Goal: Information Seeking & Learning: Find specific page/section

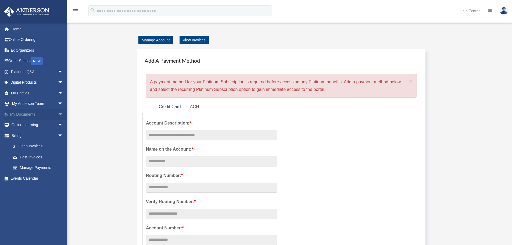
click at [22, 113] on link "My Documents arrow_drop_down" at bounding box center [37, 114] width 67 height 11
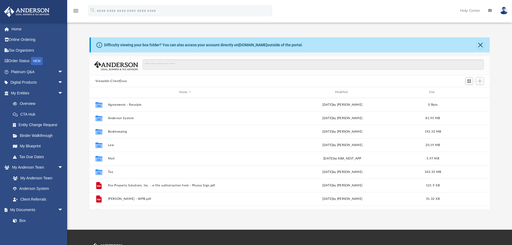
scroll to position [118, 396]
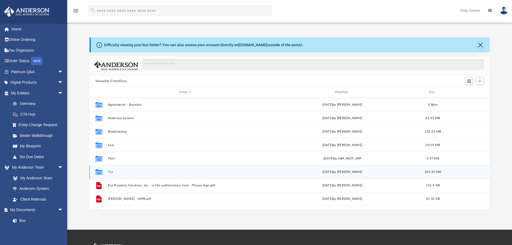
click at [110, 170] on button "Tax" at bounding box center [185, 171] width 155 height 3
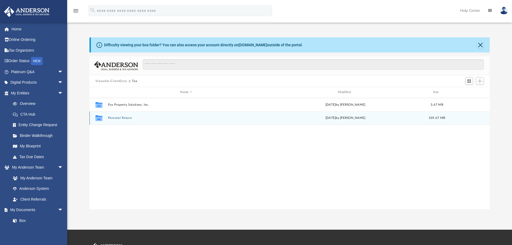
click at [124, 118] on button "Personal Return" at bounding box center [186, 117] width 157 height 3
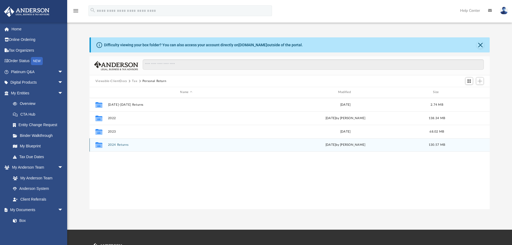
click at [119, 145] on button "2024 Returns" at bounding box center [186, 144] width 157 height 3
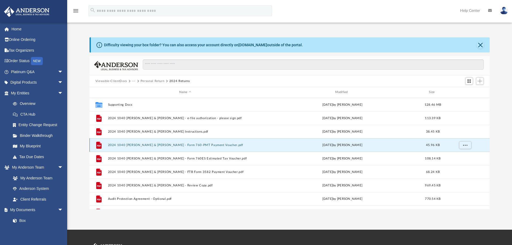
click at [161, 144] on button "2024 1040 [PERSON_NAME] & [PERSON_NAME] - Form 760-PMT Payment Voucher.pdf" at bounding box center [185, 144] width 155 height 3
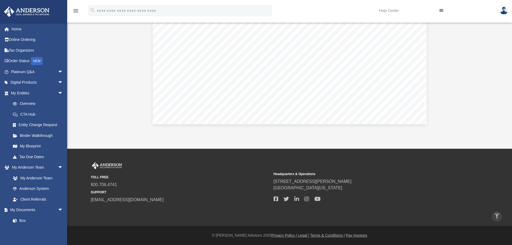
scroll to position [0, 0]
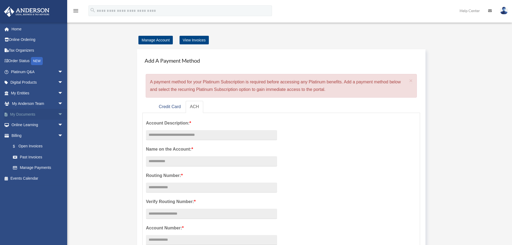
click at [25, 112] on link "My Documents arrow_drop_down" at bounding box center [37, 114] width 67 height 11
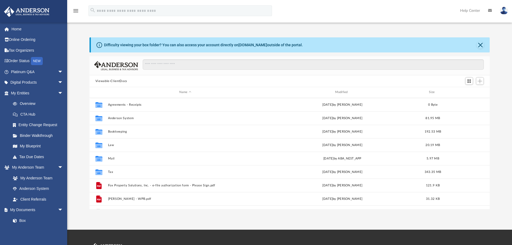
scroll to position [118, 396]
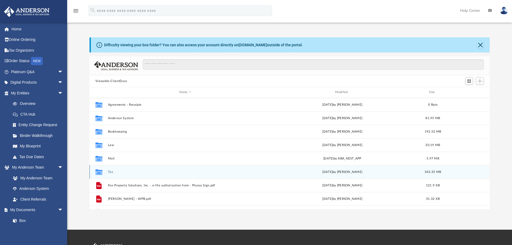
click at [109, 171] on button "Tax" at bounding box center [185, 171] width 155 height 3
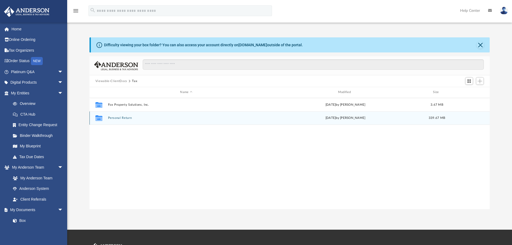
click at [113, 119] on button "Personal Return" at bounding box center [186, 117] width 157 height 3
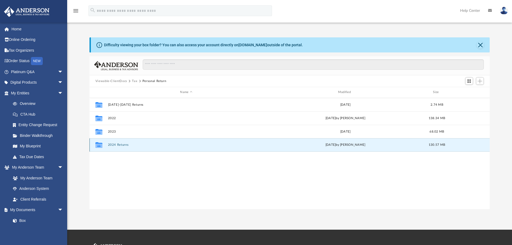
click at [112, 145] on button "2024 Returns" at bounding box center [186, 144] width 157 height 3
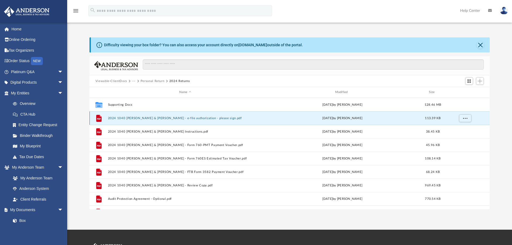
click at [121, 118] on button "2024 1040 [PERSON_NAME] & [PERSON_NAME] - e-file authorization - please sign.pdf" at bounding box center [185, 117] width 155 height 3
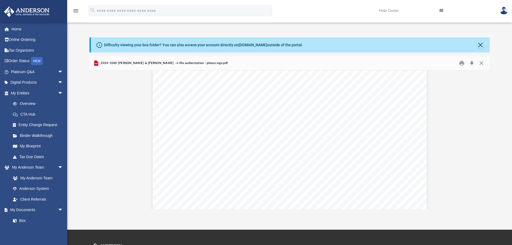
scroll to position [0, 0]
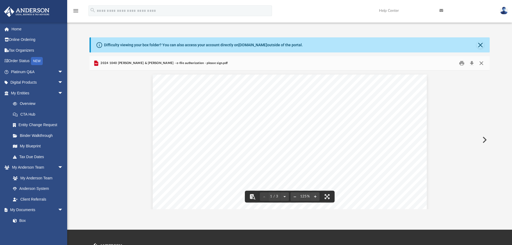
click at [478, 63] on button "Close" at bounding box center [482, 63] width 10 height 8
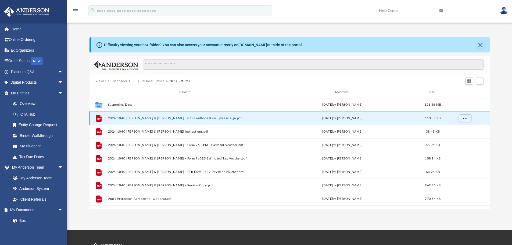
click at [124, 118] on button "2024 1040 [PERSON_NAME] & [PERSON_NAME] - e-file authorization - please sign.pdf" at bounding box center [185, 117] width 155 height 3
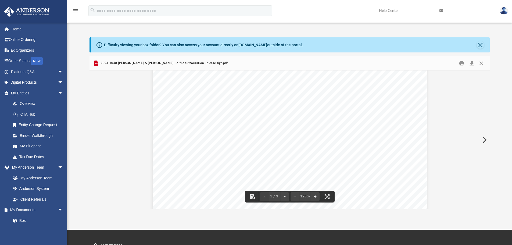
scroll to position [27, 0]
click at [481, 44] on button "Close" at bounding box center [481, 45] width 8 height 8
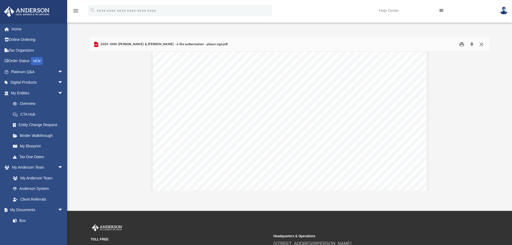
click at [481, 44] on button "Close" at bounding box center [482, 44] width 10 height 8
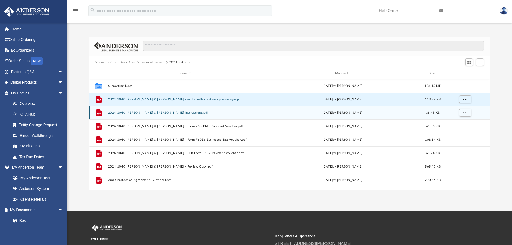
click at [155, 112] on button "2024 1040 [PERSON_NAME] & [PERSON_NAME] Instructions.pdf" at bounding box center [185, 112] width 155 height 3
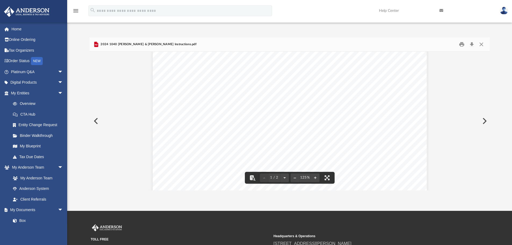
scroll to position [157, 0]
click at [481, 43] on button "Close" at bounding box center [482, 44] width 10 height 8
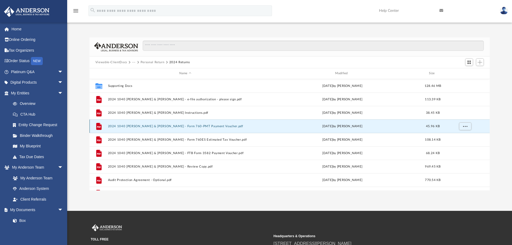
click at [179, 125] on button "2024 1040 [PERSON_NAME] & [PERSON_NAME] - Form 760-PMT Payment Voucher.pdf" at bounding box center [185, 125] width 155 height 3
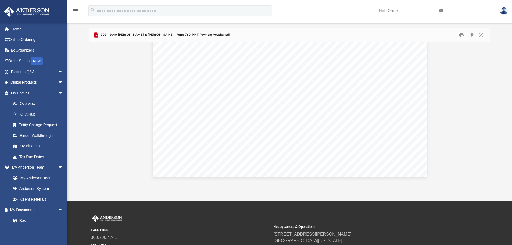
scroll to position [0, 0]
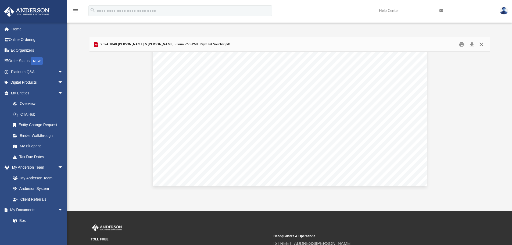
click at [482, 44] on button "Close" at bounding box center [482, 44] width 10 height 8
drag, startPoint x: 263, startPoint y: 111, endPoint x: 482, endPoint y: 44, distance: 228.7
click at [482, 44] on input "Search files and folders" at bounding box center [313, 46] width 341 height 10
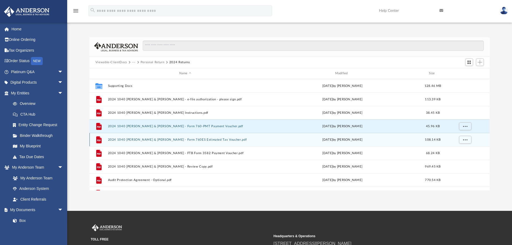
click at [182, 137] on div "File 2024 1040 [PERSON_NAME] & [PERSON_NAME] - Form 760ES Estimated Tax Voucher…" at bounding box center [290, 139] width 401 height 13
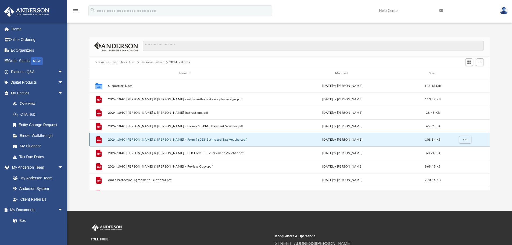
click at [181, 140] on button "2024 1040 [PERSON_NAME] & [PERSON_NAME] - Form 760ES Estimated Tax Voucher.pdf" at bounding box center [185, 139] width 155 height 3
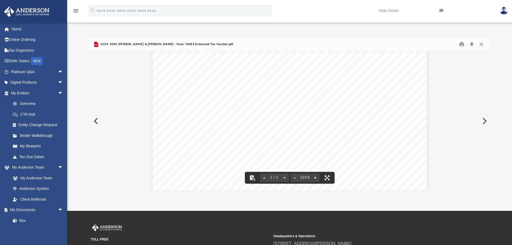
scroll to position [188, 0]
click at [481, 45] on button "Close" at bounding box center [482, 44] width 10 height 8
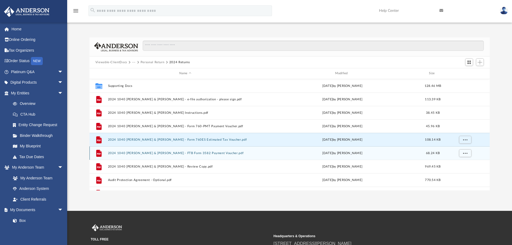
click at [136, 151] on button "2024 1040 [PERSON_NAME] & [PERSON_NAME] - FTB Form 3582 Payment Voucher.pdf" at bounding box center [185, 152] width 155 height 3
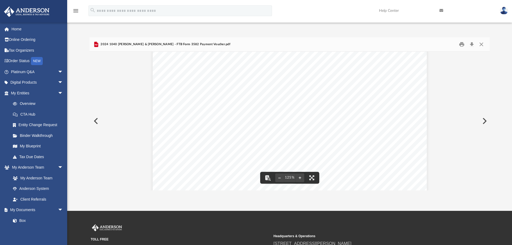
scroll to position [0, 0]
click at [479, 44] on button "Close" at bounding box center [482, 44] width 10 height 8
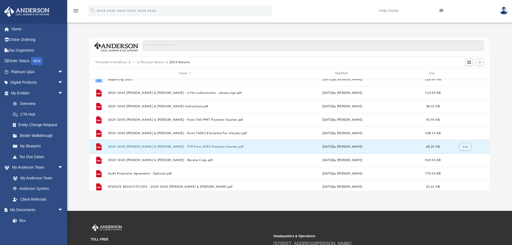
scroll to position [10, 0]
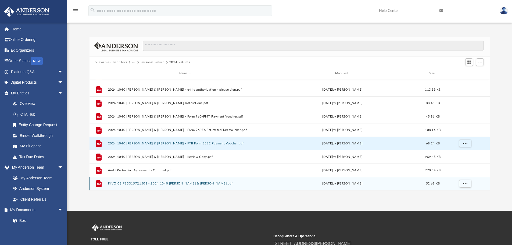
click at [165, 182] on button "INVOICE #83315721503 - 2024 1040 [PERSON_NAME] & [PERSON_NAME].pdf" at bounding box center [185, 183] width 155 height 3
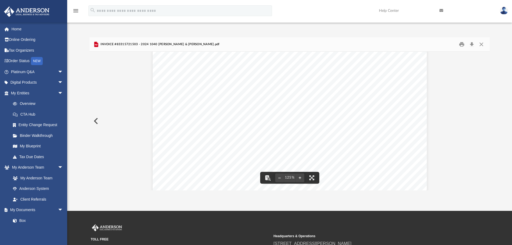
scroll to position [81, 0]
click at [481, 45] on button "Close" at bounding box center [482, 44] width 10 height 8
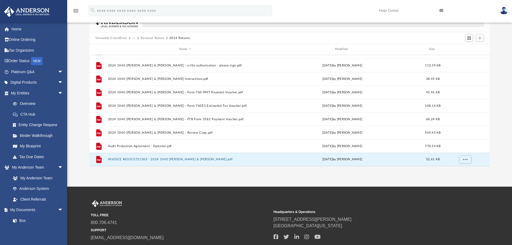
scroll to position [62, 0]
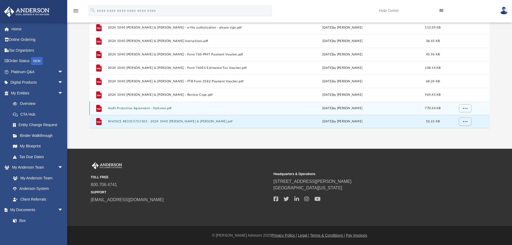
click at [141, 108] on button "Audit Protection Agreement - Optional.pdf" at bounding box center [185, 107] width 155 height 3
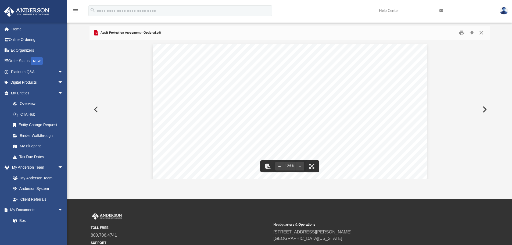
scroll to position [0, 0]
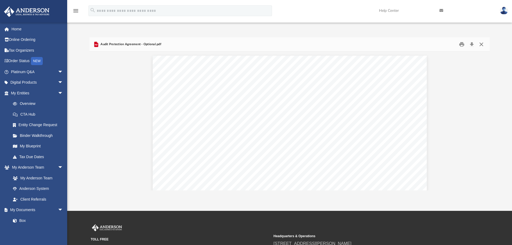
click at [481, 44] on button "Close" at bounding box center [482, 44] width 10 height 8
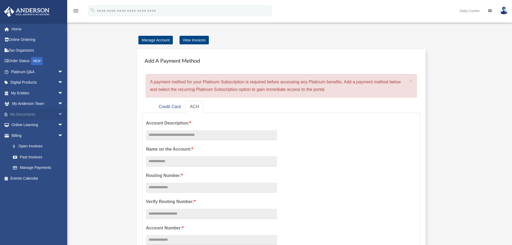
click at [28, 114] on link "My Documents arrow_drop_down" at bounding box center [37, 114] width 67 height 11
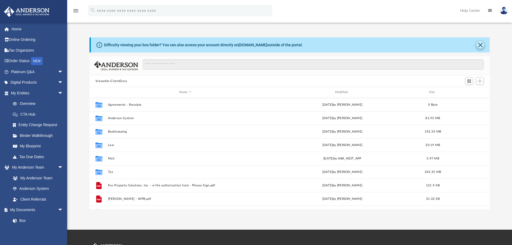
scroll to position [4, 4]
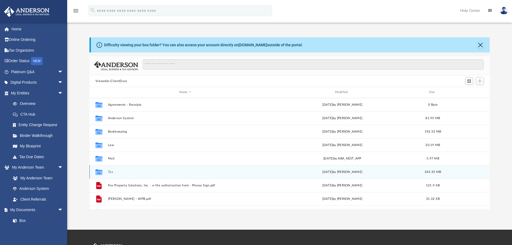
click at [112, 172] on button "Tax" at bounding box center [185, 171] width 155 height 3
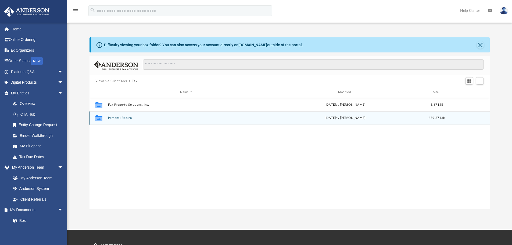
click at [115, 118] on button "Personal Return" at bounding box center [186, 117] width 157 height 3
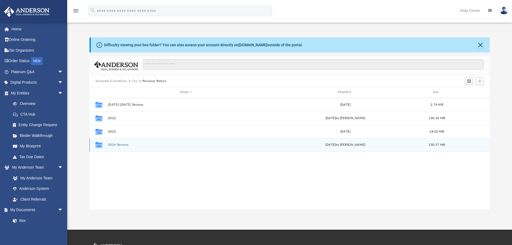
click at [110, 144] on button "2024 Returns" at bounding box center [186, 144] width 157 height 3
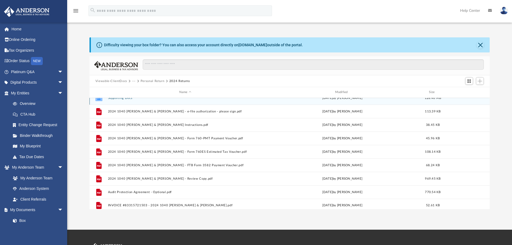
scroll to position [10, 0]
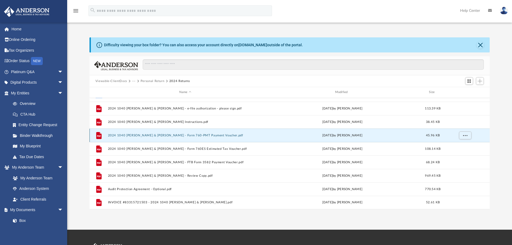
click at [137, 135] on button "2024 1040 [PERSON_NAME] & [PERSON_NAME] - Form 760-PMT Payment Voucher.pdf" at bounding box center [185, 135] width 155 height 3
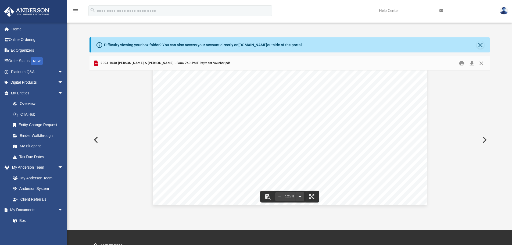
scroll to position [36, 0]
click at [482, 43] on button "Close" at bounding box center [481, 45] width 8 height 8
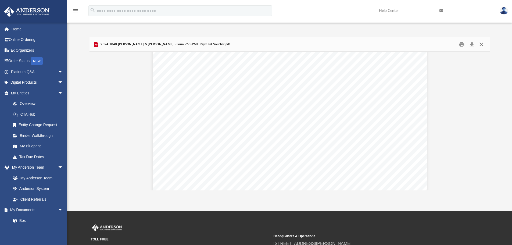
click at [482, 45] on button "Close" at bounding box center [482, 44] width 10 height 8
